Goal: Information Seeking & Learning: Find specific fact

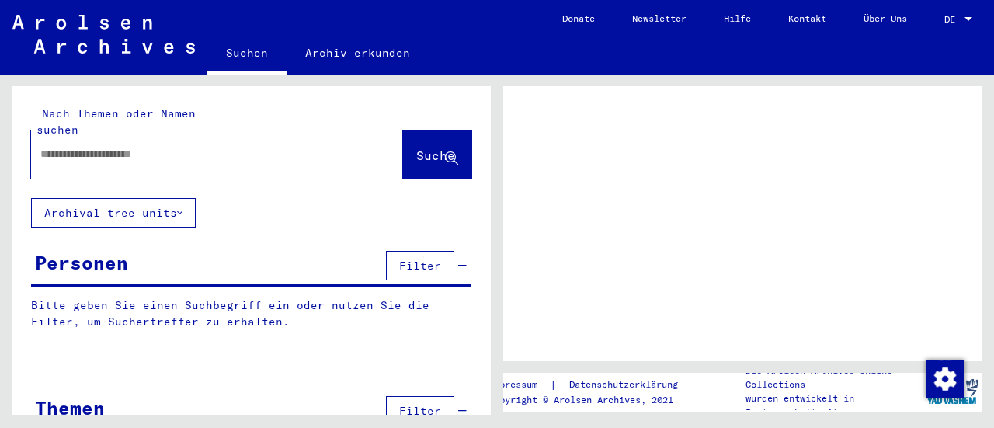
click at [211, 148] on div at bounding box center [198, 154] width 335 height 35
click at [185, 146] on input "text" at bounding box center [203, 154] width 326 height 16
type input "**********"
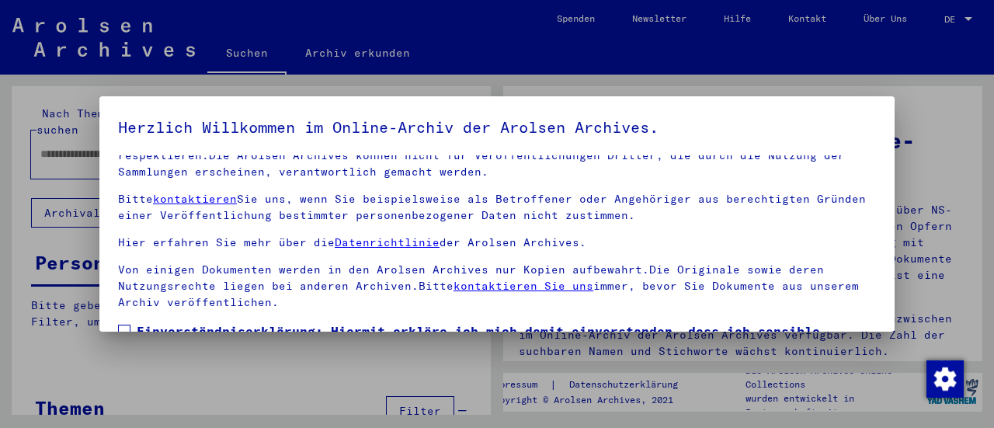
scroll to position [120, 0]
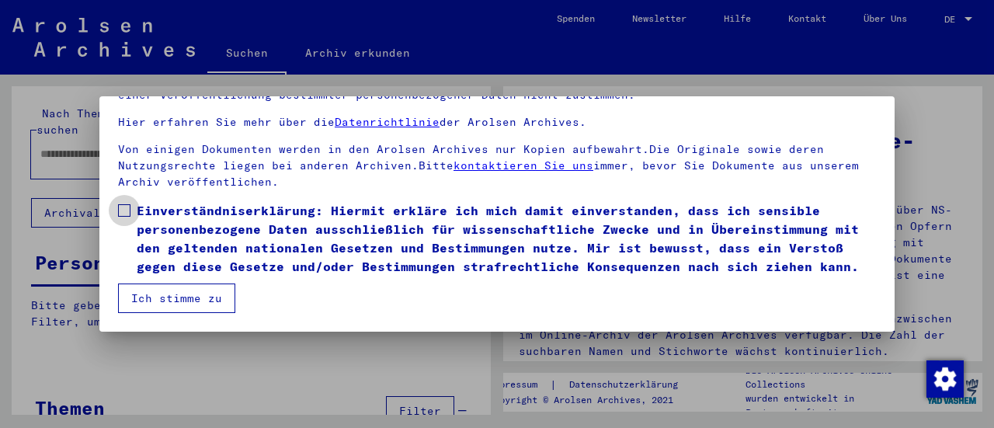
click at [123, 204] on span at bounding box center [124, 210] width 12 height 12
click at [194, 299] on button "Ich stimme zu" at bounding box center [176, 299] width 117 height 30
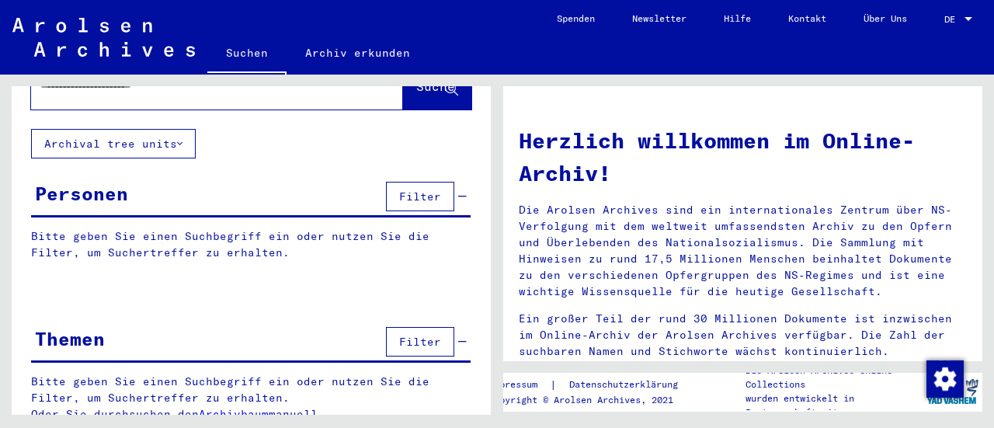
scroll to position [0, 0]
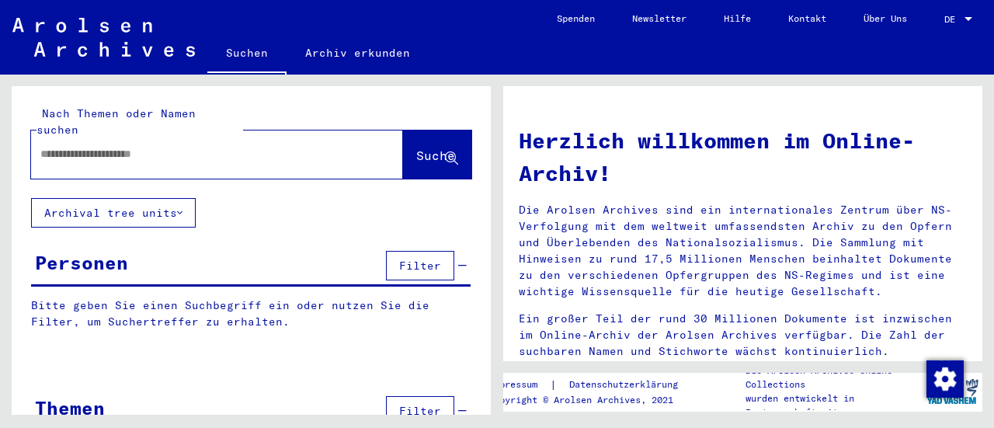
click at [228, 146] on input "text" at bounding box center [198, 154] width 316 height 16
type input "**********"
click at [416, 148] on span "Suche" at bounding box center [435, 156] width 39 height 16
click at [403, 156] on button "Suche" at bounding box center [437, 155] width 68 height 48
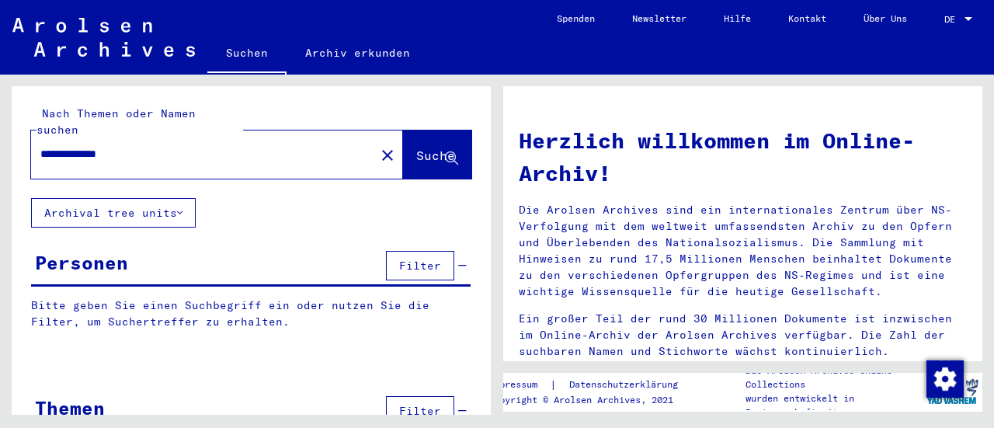
click at [404, 259] on button "Filter" at bounding box center [420, 266] width 68 height 30
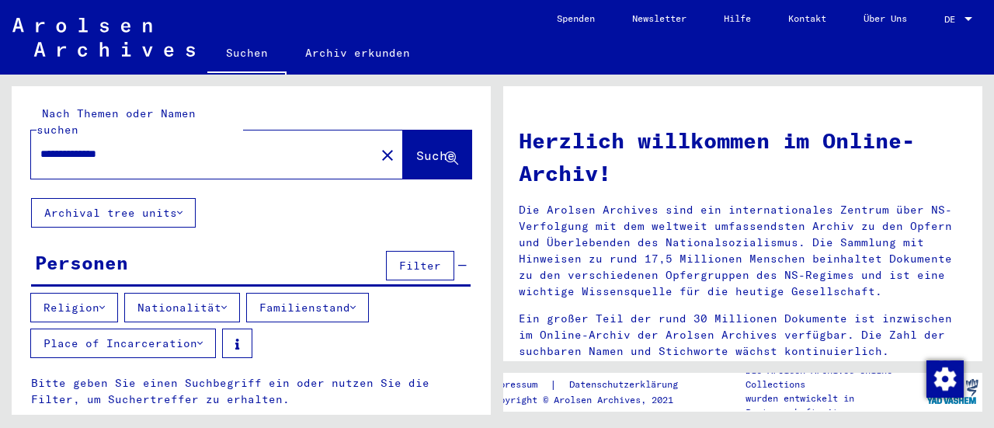
click at [155, 198] on button "Archival tree units" at bounding box center [113, 213] width 165 height 30
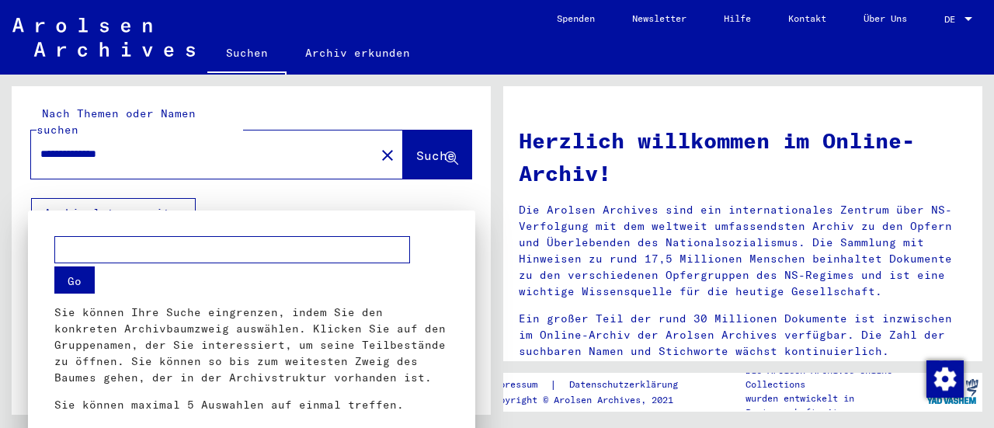
scroll to position [17, 0]
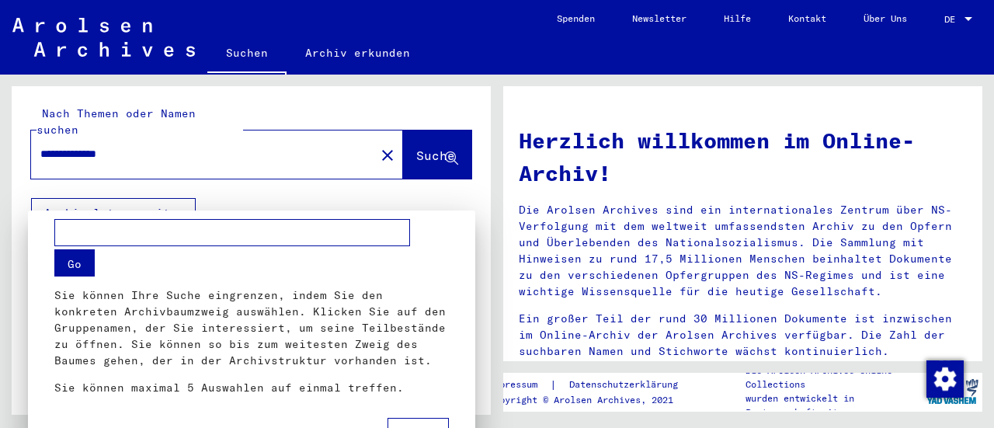
click at [418, 137] on div at bounding box center [497, 214] width 994 height 428
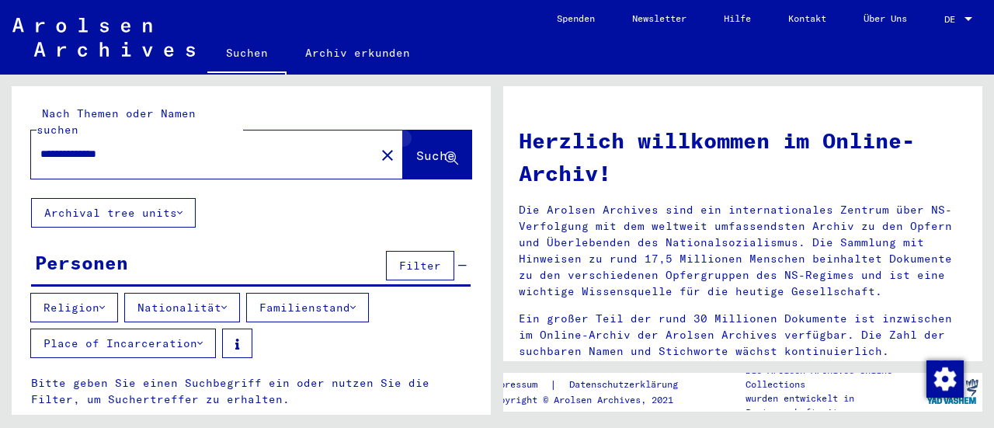
click at [447, 141] on button "Suche" at bounding box center [437, 155] width 68 height 48
